Goal: Information Seeking & Learning: Stay updated

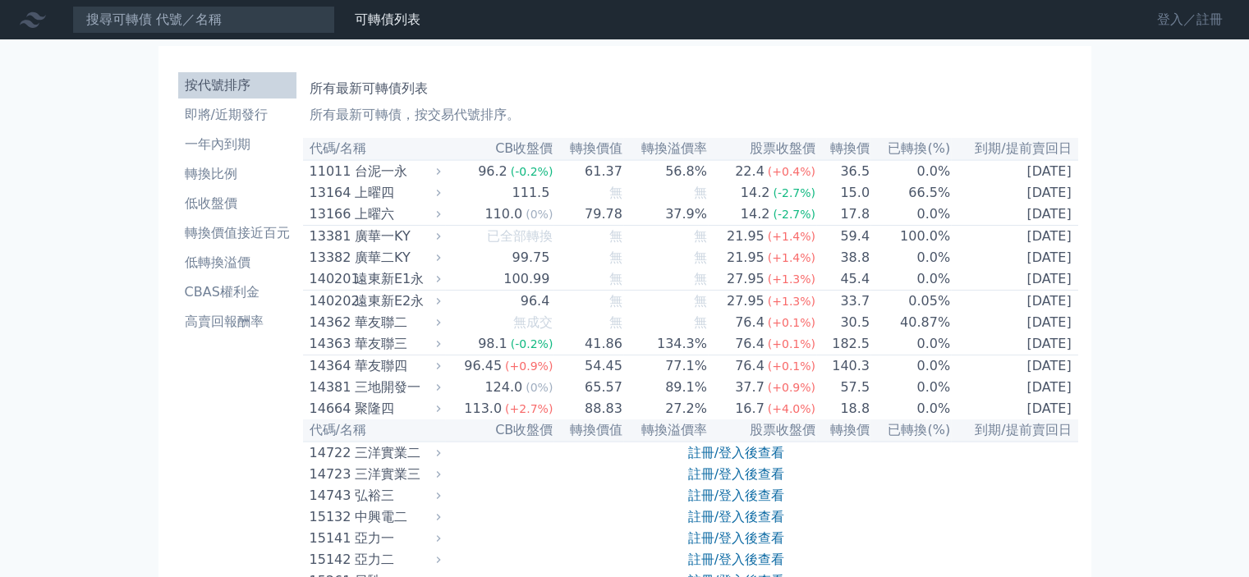
click at [1202, 15] on link "登入／註冊" at bounding box center [1190, 20] width 92 height 26
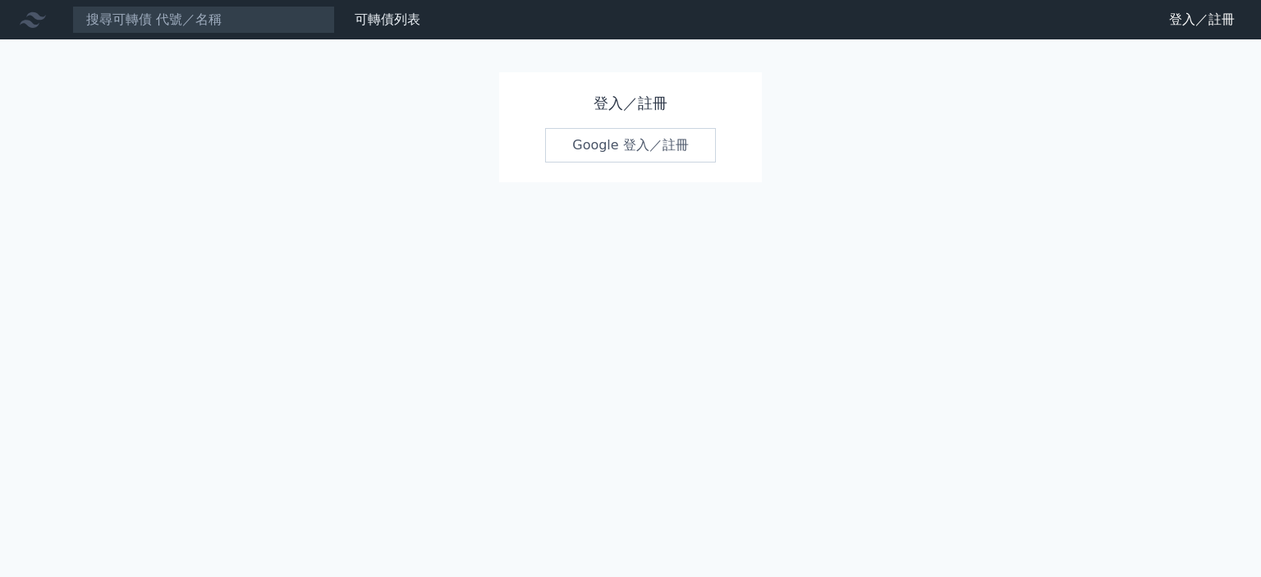
click at [635, 137] on link "Google 登入／註冊" at bounding box center [630, 145] width 171 height 34
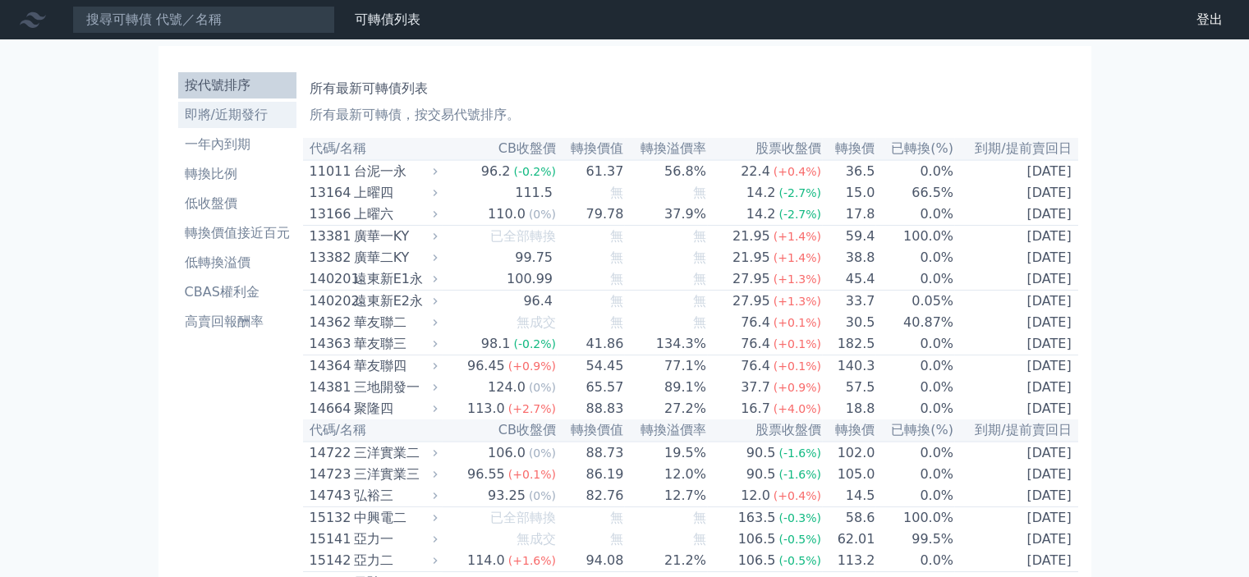
click at [219, 102] on link "即將/近期發行" at bounding box center [237, 115] width 118 height 26
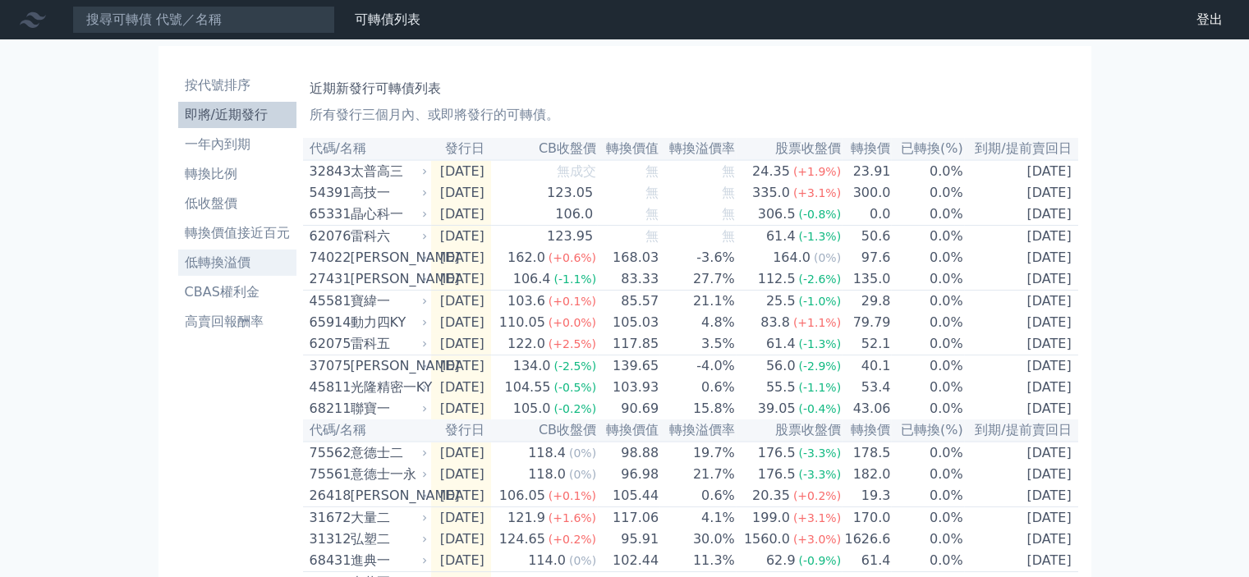
click at [246, 263] on li "低轉換溢價" at bounding box center [237, 263] width 118 height 20
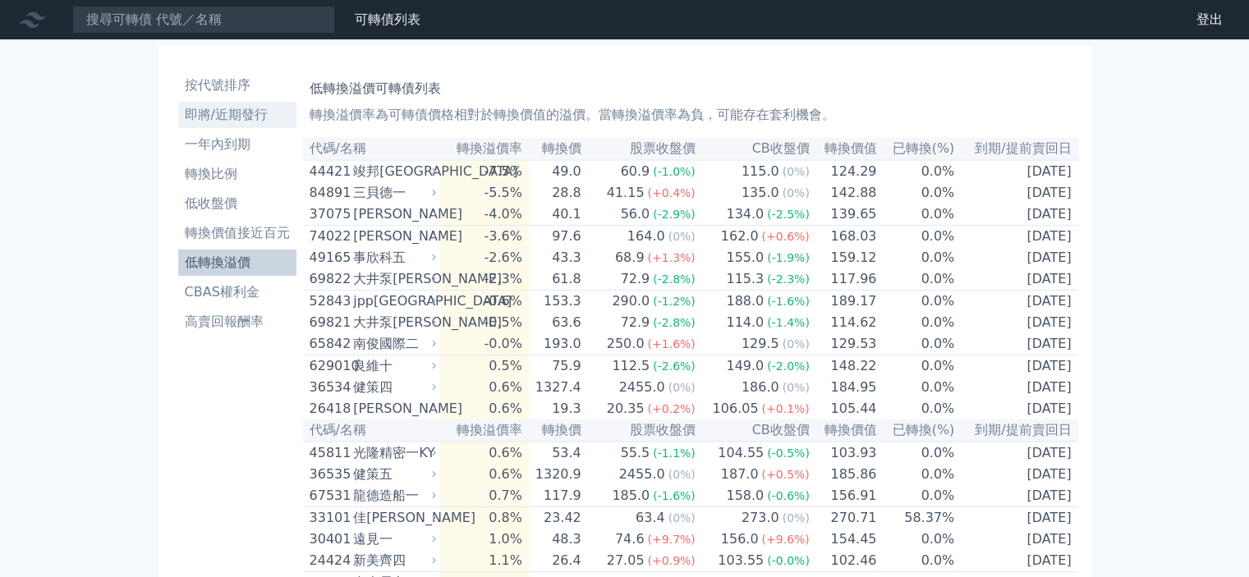
click at [243, 115] on li "即將/近期發行" at bounding box center [237, 115] width 118 height 20
